Goal: Transaction & Acquisition: Purchase product/service

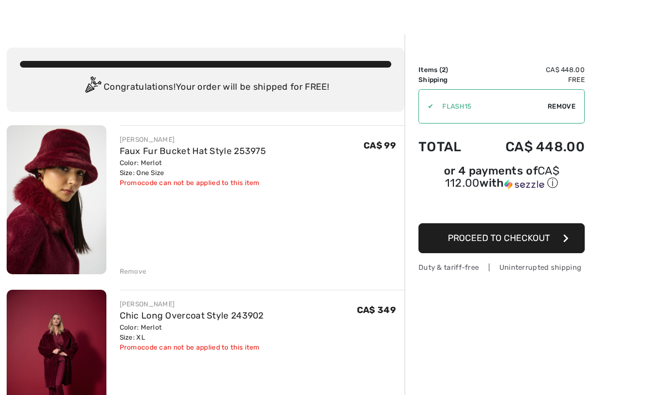
scroll to position [20, 0]
click at [563, 98] on div "✔ Apply Remove" at bounding box center [501, 106] width 166 height 34
click at [552, 103] on span "Remove" at bounding box center [561, 106] width 28 height 10
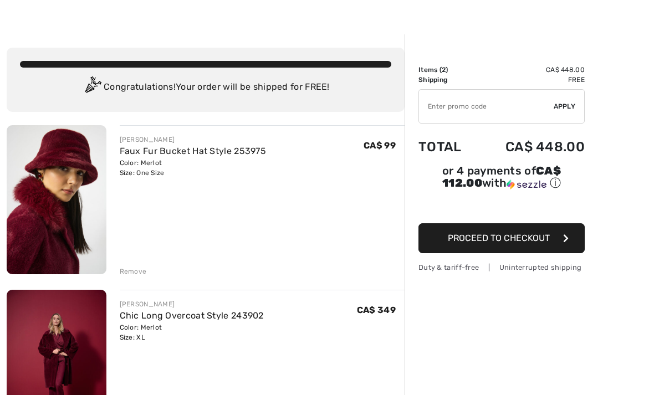
click at [431, 104] on input "TEXT" at bounding box center [486, 106] width 135 height 33
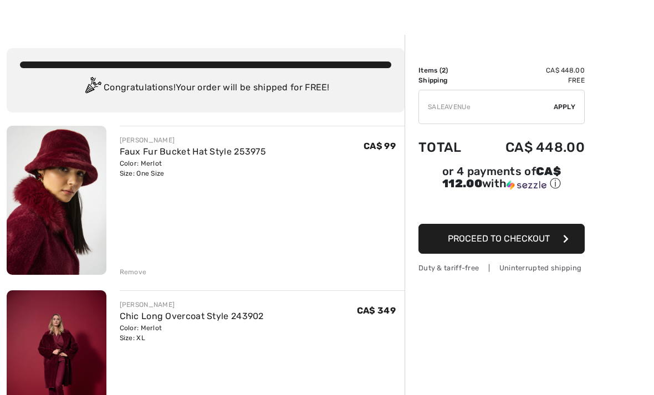
type input "SALEAVENUE"
click at [560, 105] on span "Apply" at bounding box center [565, 107] width 22 height 10
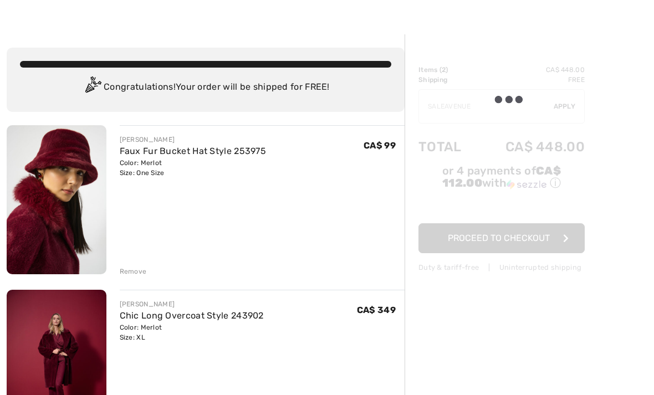
scroll to position [20, 0]
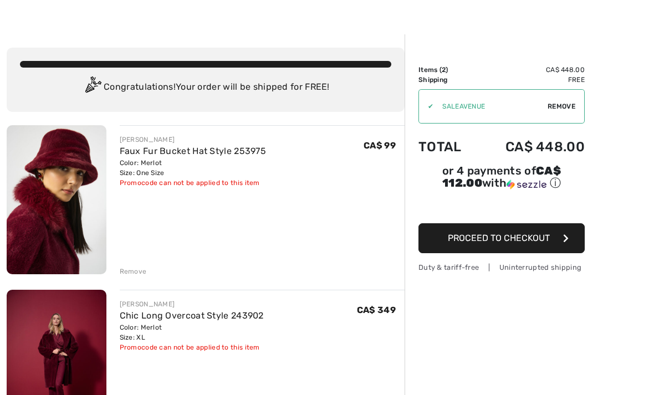
click at [512, 242] on span "Proceed to Checkout" at bounding box center [499, 238] width 102 height 11
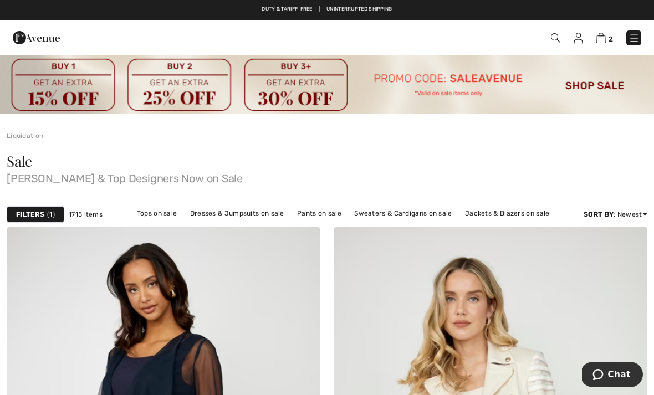
click at [609, 32] on link "2" at bounding box center [604, 37] width 17 height 13
